Goal: Task Accomplishment & Management: Use online tool/utility

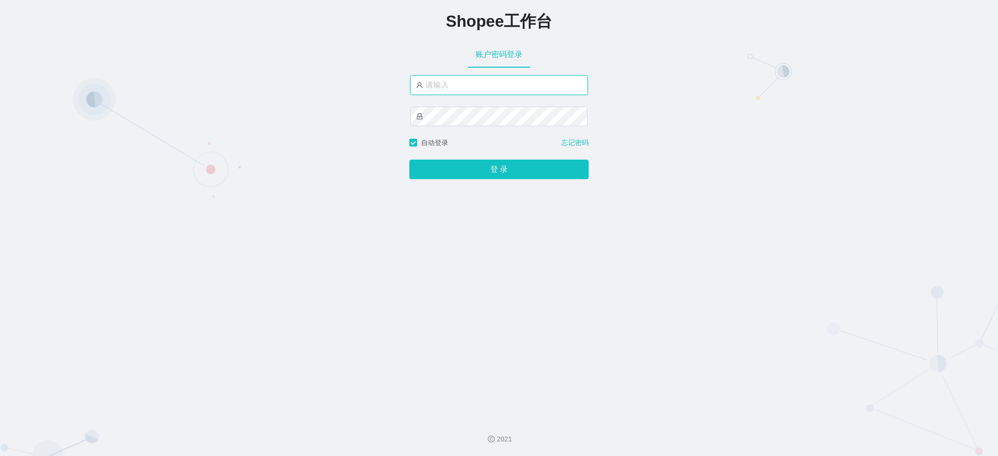
click at [481, 92] on input "text" at bounding box center [498, 85] width 177 height 19
type input "admin3"
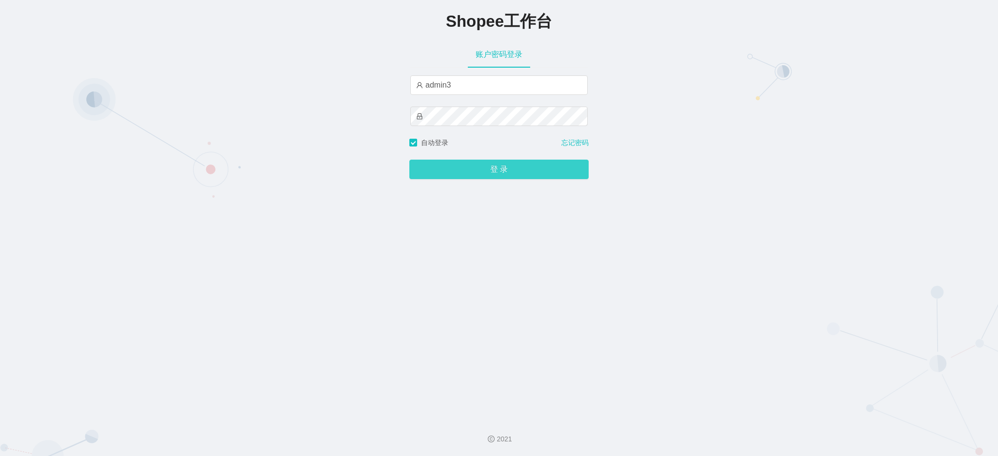
click at [490, 164] on button "登 录" at bounding box center [498, 169] width 179 height 19
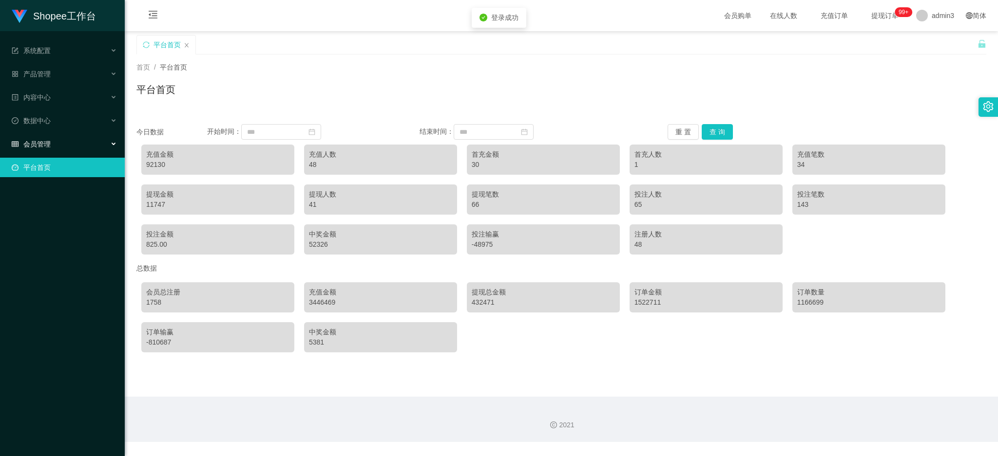
click at [50, 143] on div "会员管理" at bounding box center [62, 143] width 125 height 19
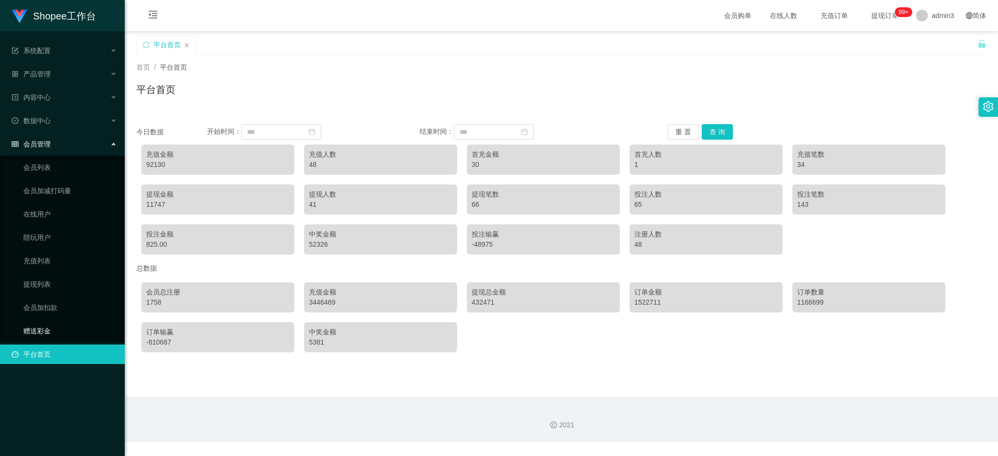
click at [23, 329] on link "赠送彩金" at bounding box center [70, 331] width 94 height 19
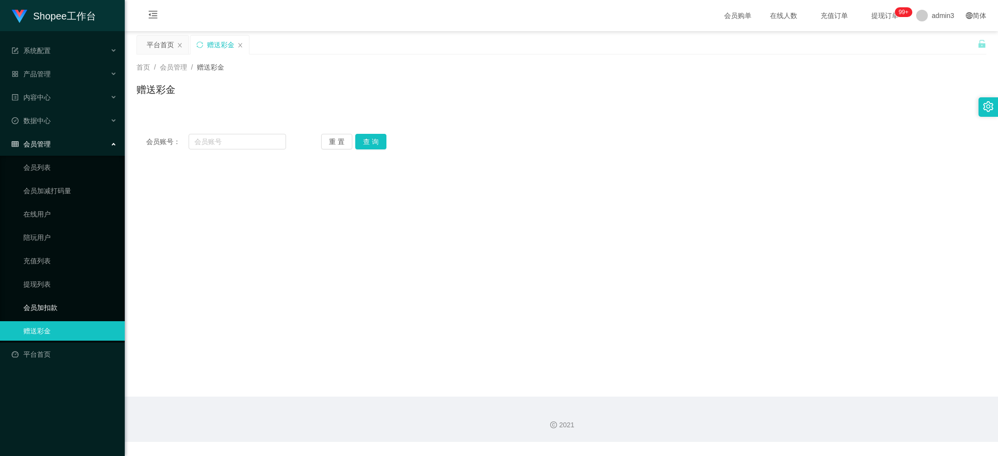
click at [34, 303] on link "会员加扣款" at bounding box center [70, 307] width 94 height 19
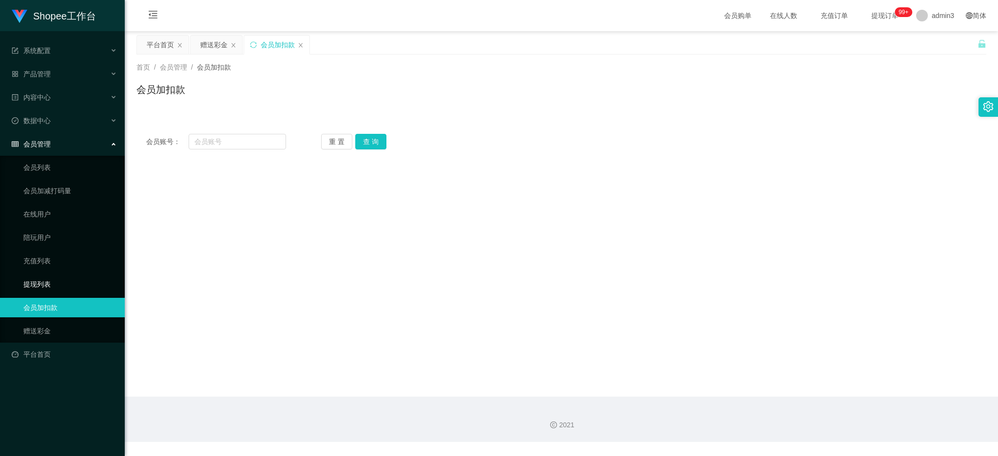
click at [35, 285] on link "提现列表" at bounding box center [70, 284] width 94 height 19
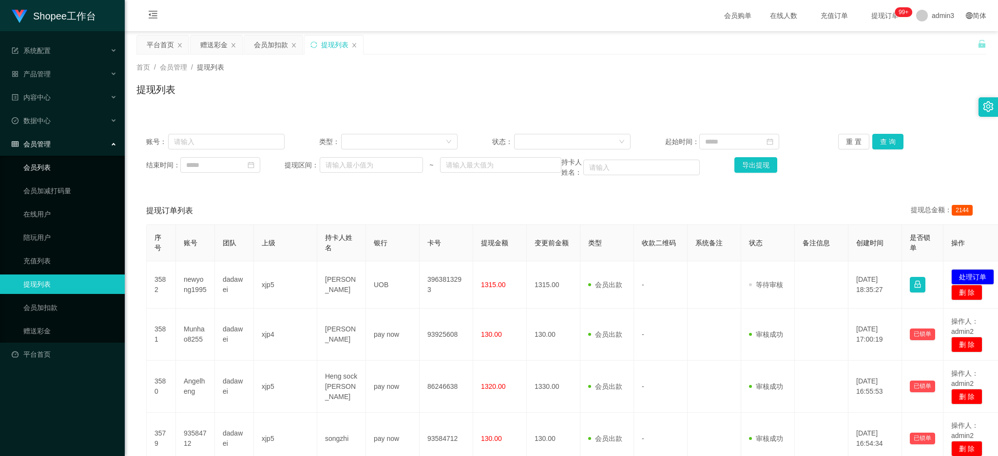
click at [53, 161] on link "会员列表" at bounding box center [70, 167] width 94 height 19
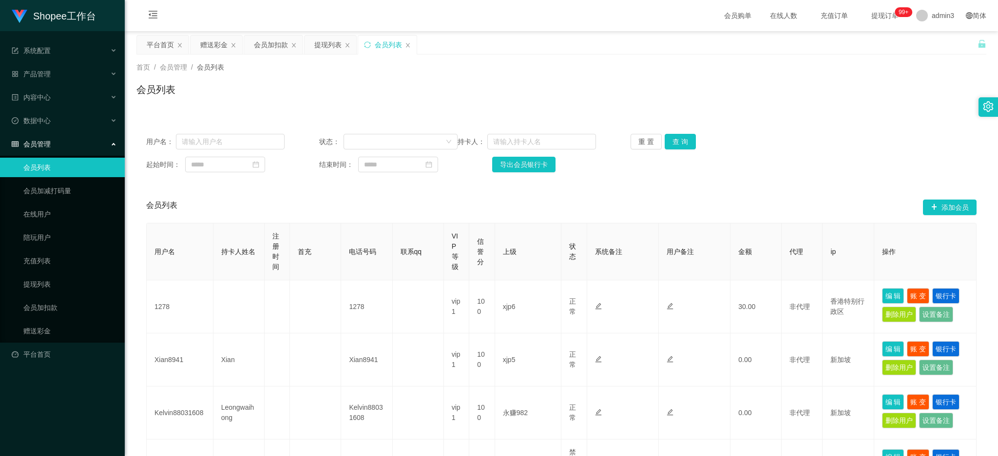
click at [44, 84] on li "产品管理" at bounding box center [62, 74] width 125 height 21
click at [37, 122] on span "数据中心" at bounding box center [31, 121] width 39 height 8
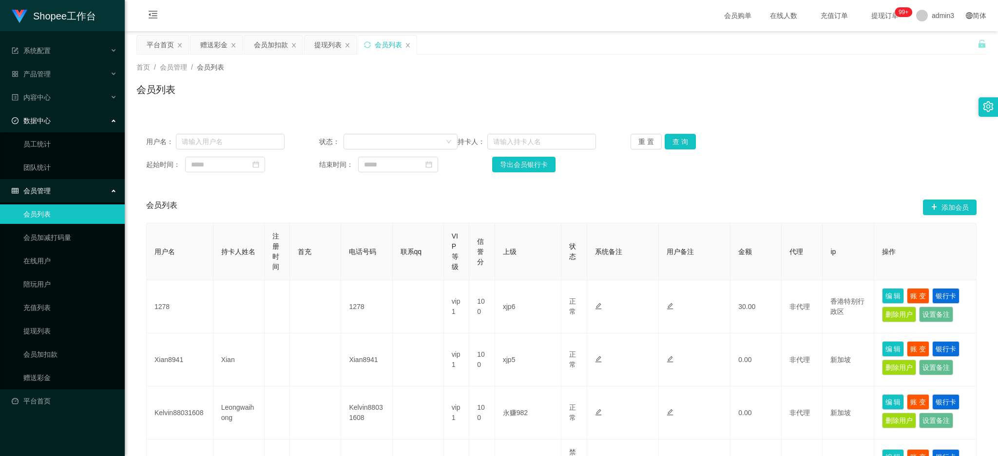
click at [37, 111] on div "数据中心" at bounding box center [62, 120] width 125 height 19
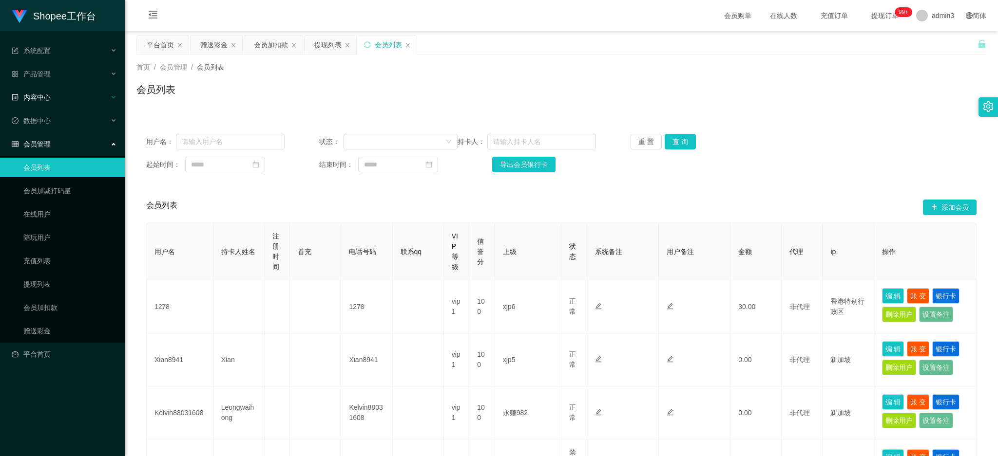
click at [37, 94] on span "内容中心" at bounding box center [31, 98] width 39 height 8
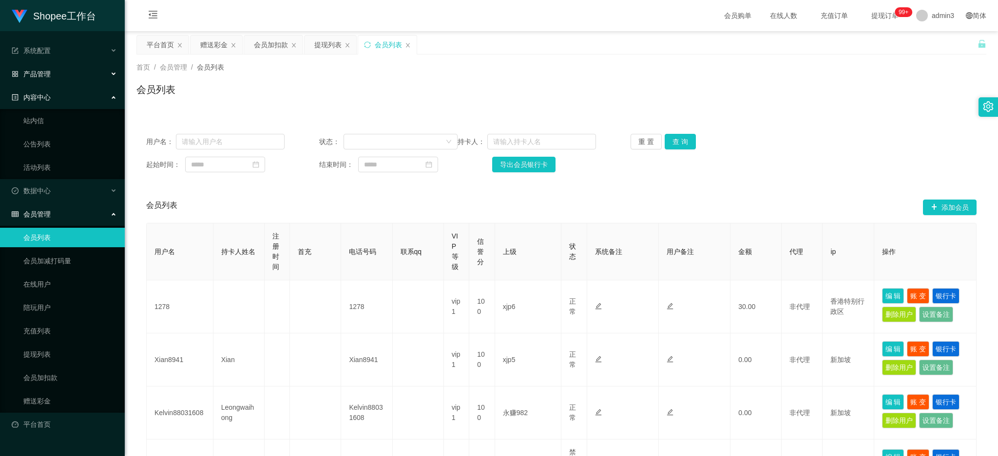
click at [41, 71] on span "产品管理" at bounding box center [31, 74] width 39 height 8
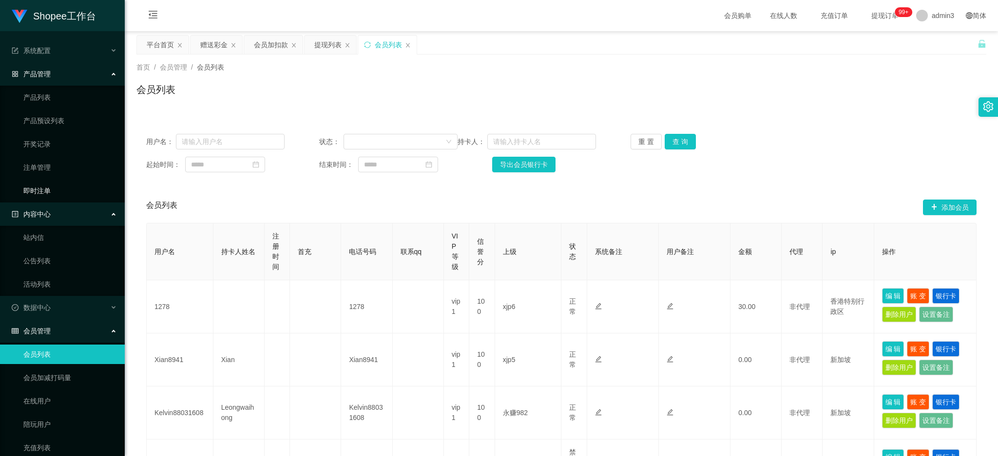
click at [40, 190] on link "即时注单" at bounding box center [70, 190] width 94 height 19
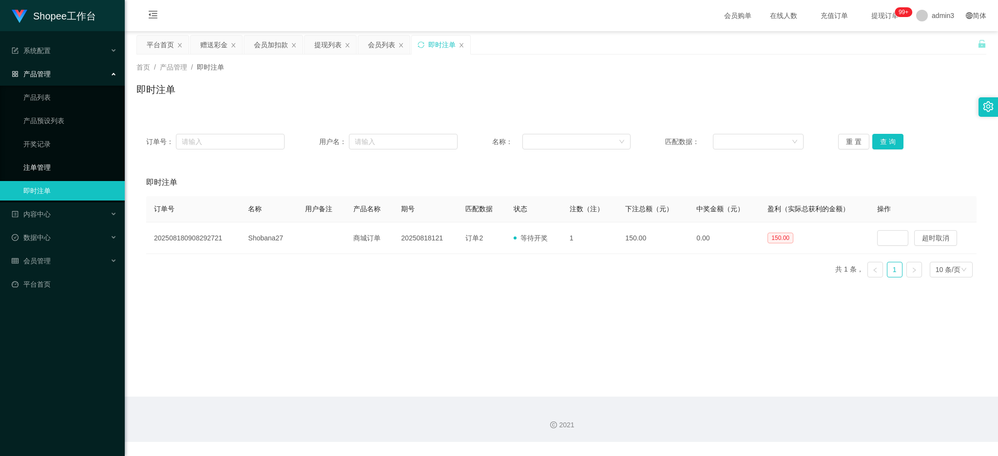
click at [40, 174] on link "注单管理" at bounding box center [70, 167] width 94 height 19
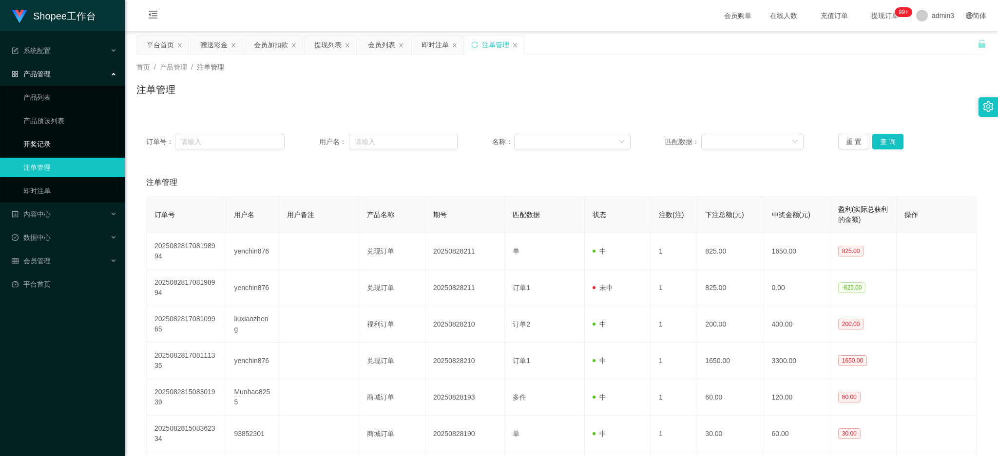
click at [40, 148] on link "开奖记录" at bounding box center [70, 143] width 94 height 19
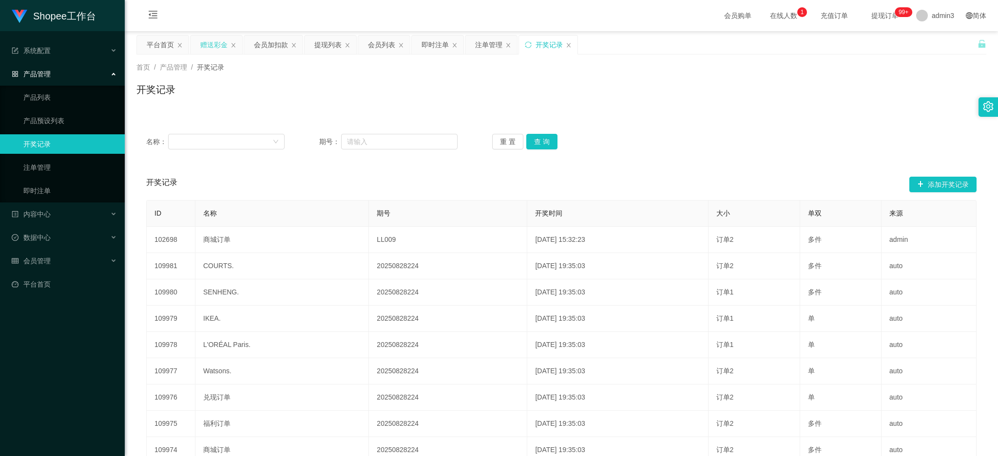
click at [210, 43] on div "赠送彩金" at bounding box center [213, 45] width 27 height 19
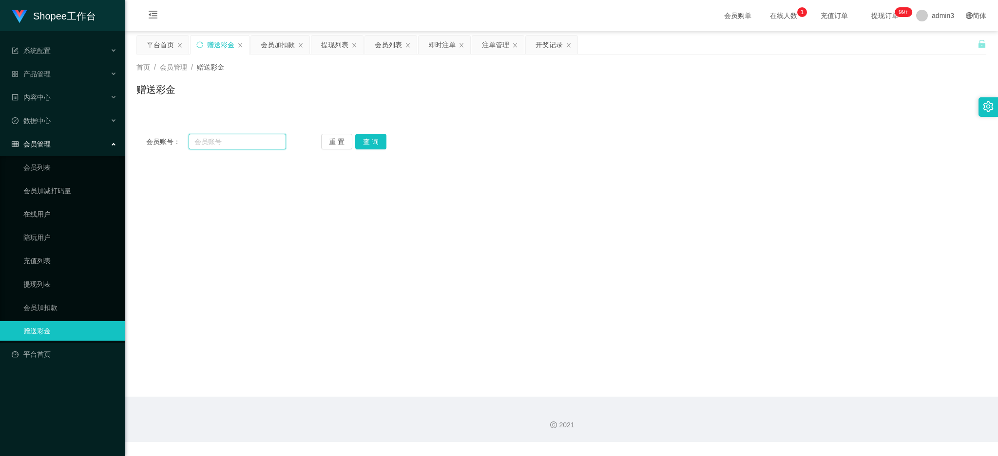
click at [238, 143] on input "text" at bounding box center [237, 142] width 97 height 16
paste input "Rara2025"
type input "Rara2025"
click at [363, 146] on button "查 询" at bounding box center [370, 142] width 31 height 16
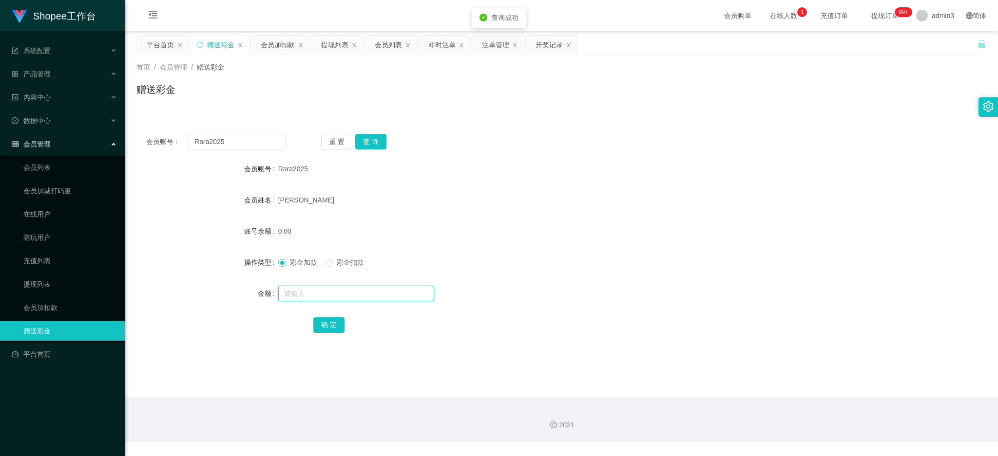
click at [300, 289] on input "text" at bounding box center [356, 294] width 156 height 16
type input "100"
click at [325, 314] on form "会员账号 Rara2025 会员姓名 [PERSON_NAME] 账号余额 0.00 操作类型 彩金加款 彩金扣款 金额 100 确 定" at bounding box center [561, 246] width 850 height 175
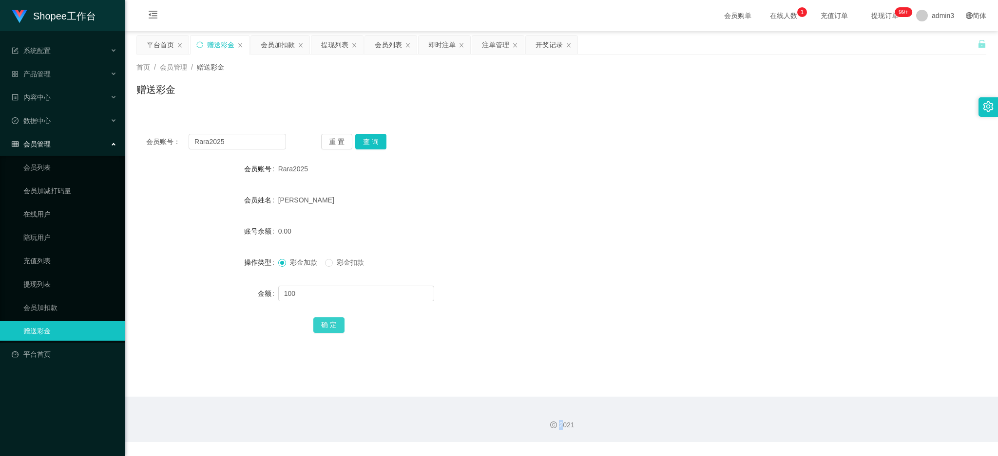
click at [325, 320] on button "确 定" at bounding box center [328, 326] width 31 height 16
click at [258, 136] on input "Rara2025" at bounding box center [237, 142] width 97 height 16
paste input "Xian8941"
type input "Xian8941"
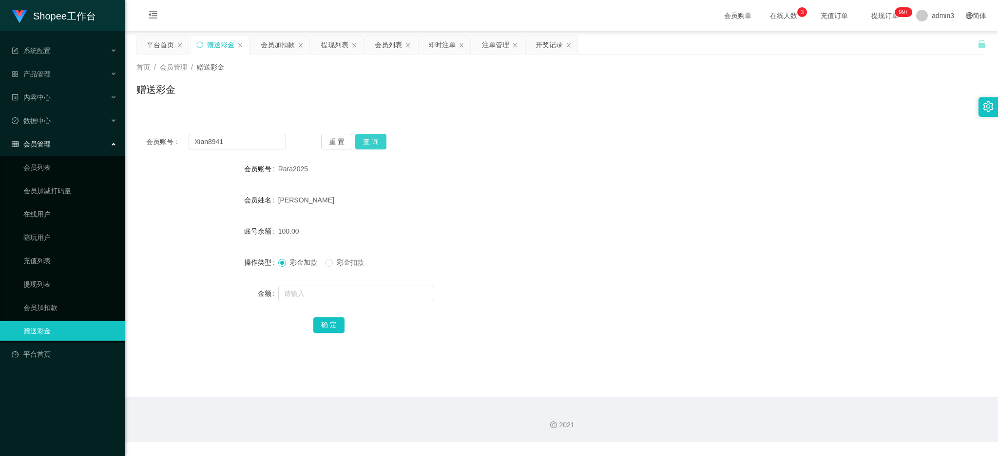
click at [380, 143] on button "查 询" at bounding box center [370, 142] width 31 height 16
click at [328, 294] on input "text" at bounding box center [356, 294] width 156 height 16
type input "300"
click at [325, 323] on button "确 定" at bounding box center [328, 326] width 31 height 16
